Goal: Entertainment & Leisure: Consume media (video, audio)

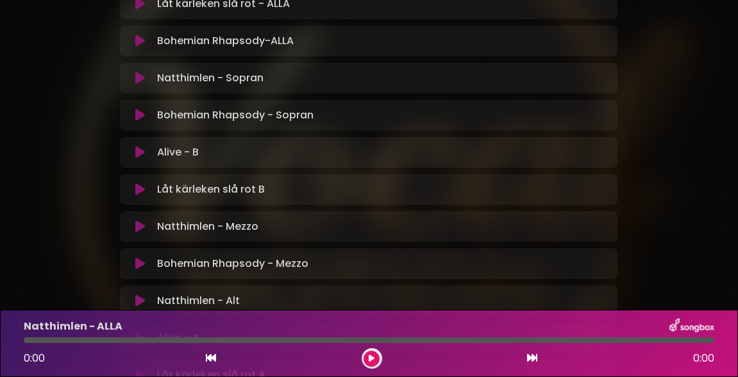
scroll to position [340, 0]
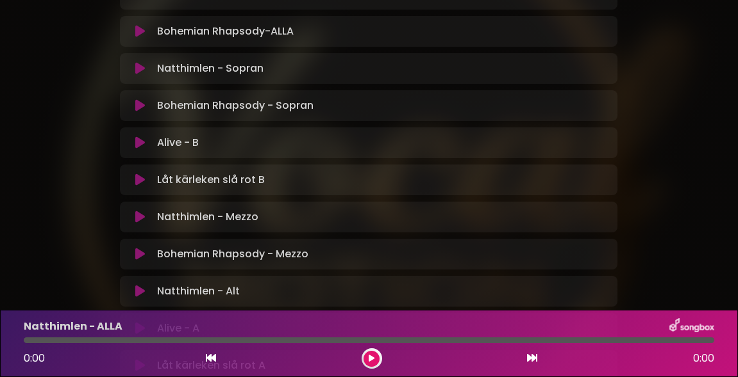
click at [139, 177] on icon at bounding box center [140, 180] width 10 height 13
click at [372, 359] on icon at bounding box center [372, 359] width 6 height 8
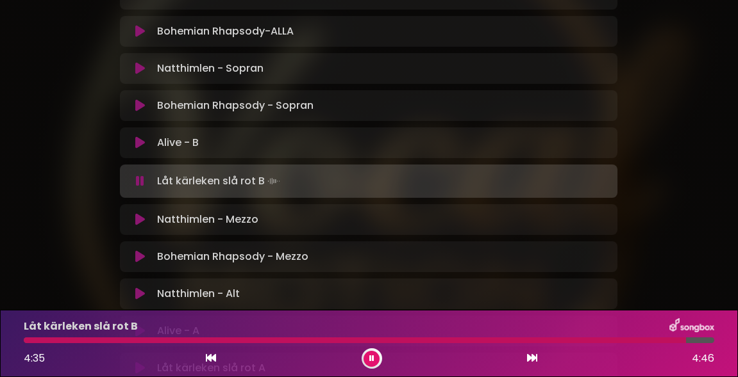
scroll to position [199, 0]
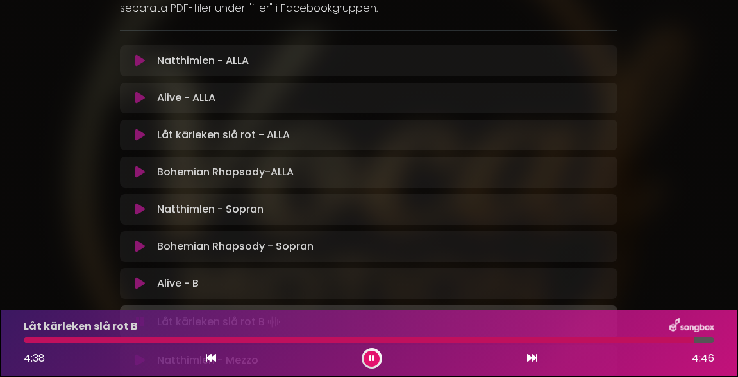
click at [139, 132] on icon at bounding box center [140, 135] width 10 height 13
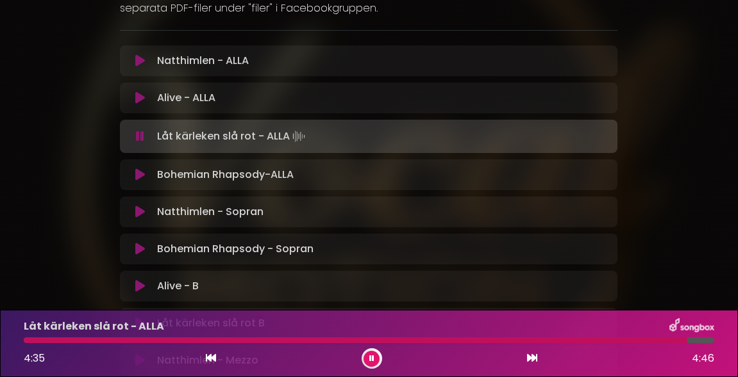
click at [138, 211] on icon at bounding box center [140, 212] width 10 height 13
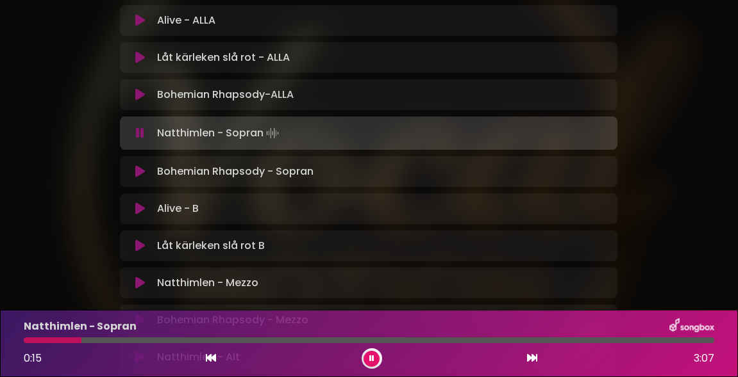
scroll to position [276, 0]
click at [138, 172] on icon at bounding box center [140, 172] width 10 height 13
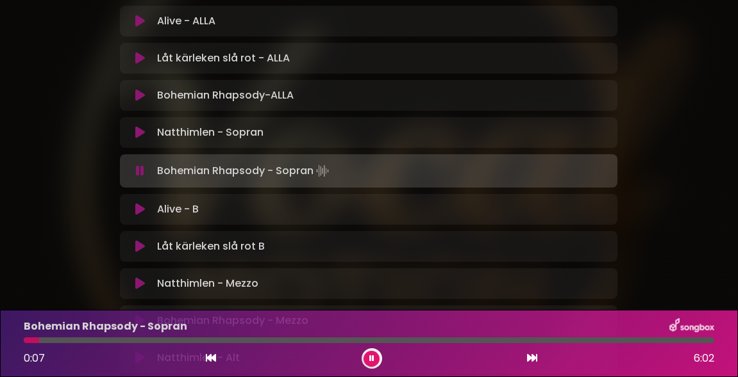
click at [140, 208] on icon at bounding box center [140, 209] width 10 height 13
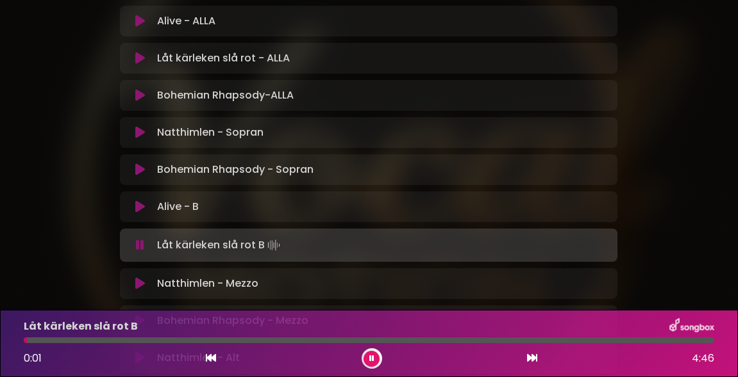
click at [140, 170] on icon at bounding box center [140, 169] width 10 height 13
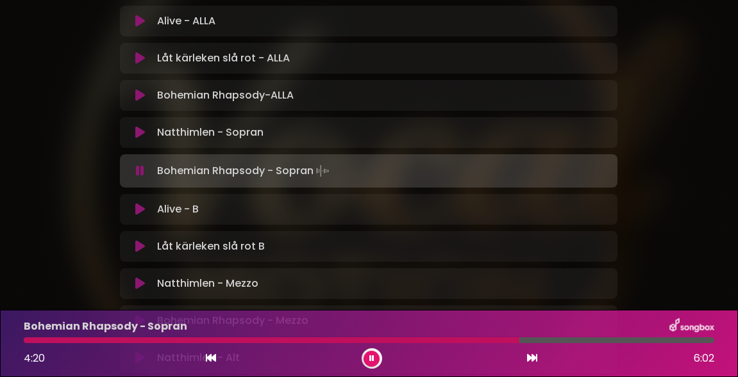
click at [484, 340] on div at bounding box center [271, 341] width 495 height 6
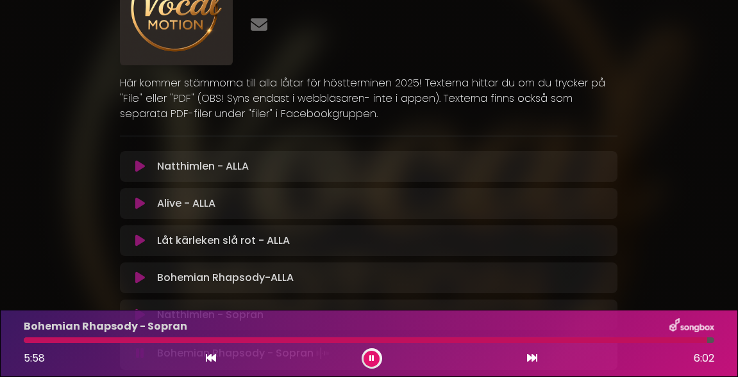
scroll to position [91, 0]
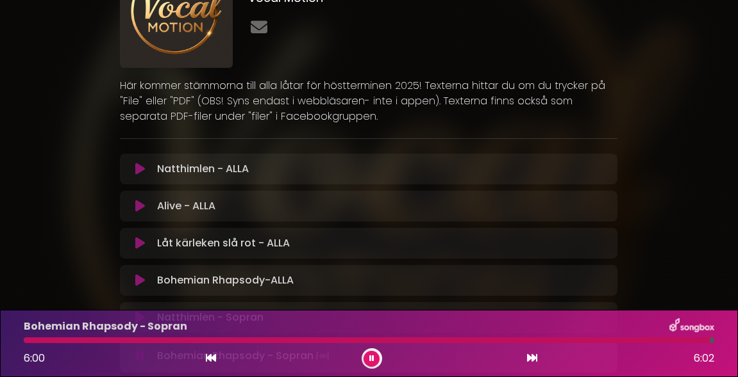
click at [138, 167] on icon at bounding box center [140, 169] width 10 height 13
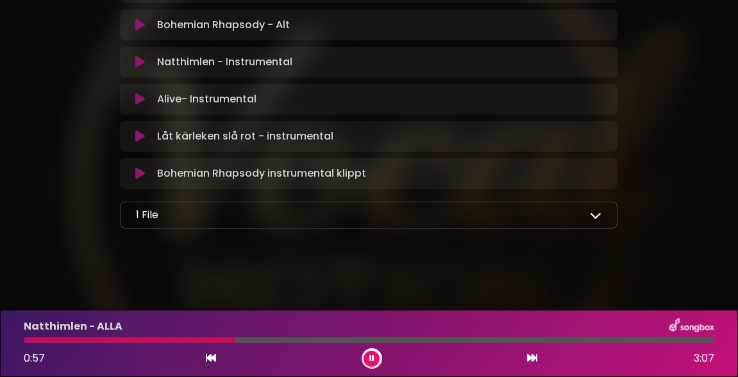
scroll to position [721, 0]
click at [599, 215] on icon at bounding box center [596, 216] width 12 height 12
click at [599, 136] on div "Låt kärleken slå rot - instrumental Loading Track..." at bounding box center [381, 136] width 458 height 15
click at [595, 215] on icon at bounding box center [596, 216] width 12 height 12
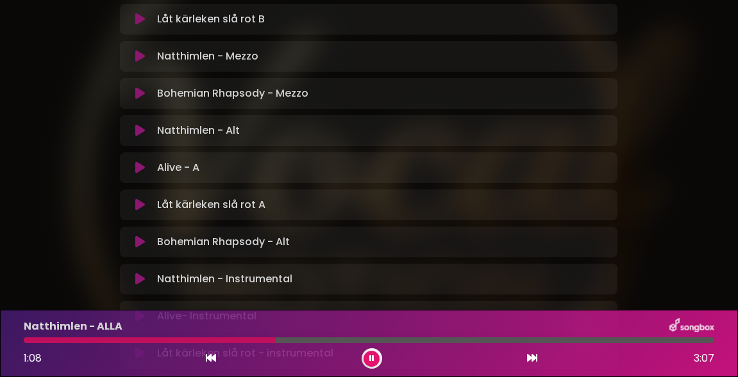
scroll to position [233, 0]
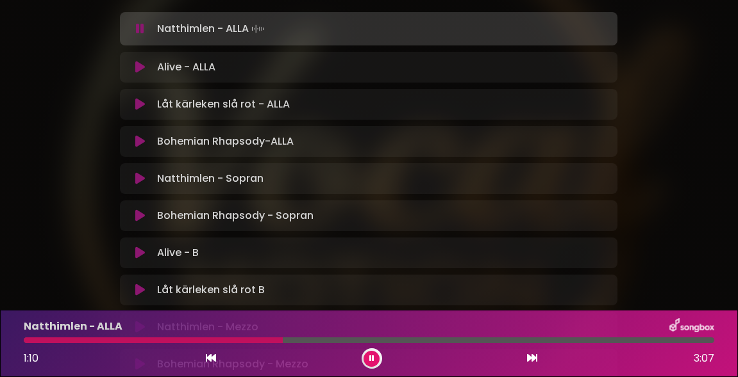
click at [369, 360] on icon at bounding box center [371, 359] width 5 height 8
